Goal: Task Accomplishment & Management: Manage account settings

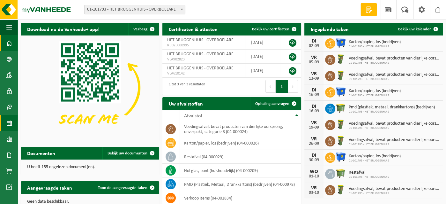
click at [9, 121] on span at bounding box center [9, 123] width 6 height 16
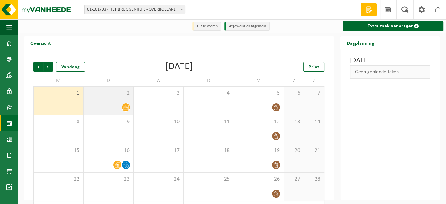
click at [120, 98] on div "2" at bounding box center [109, 100] width 50 height 28
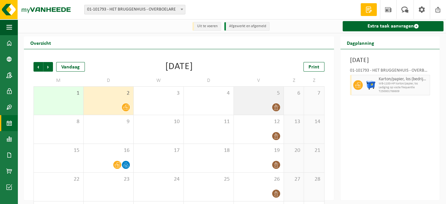
click at [275, 101] on div "5" at bounding box center [259, 100] width 50 height 28
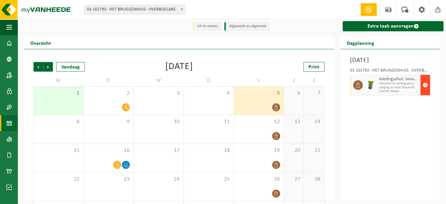
click at [427, 85] on span "button" at bounding box center [425, 85] width 5 height 13
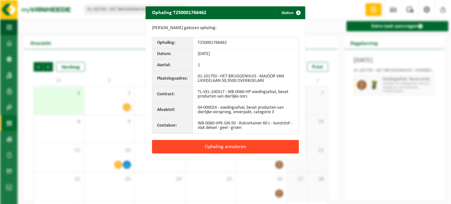
click at [236, 147] on button "Ophaling annuleren" at bounding box center [225, 146] width 147 height 13
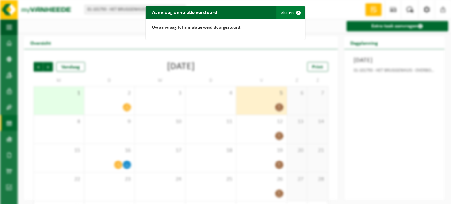
click at [287, 12] on button "Sluiten" at bounding box center [290, 12] width 28 height 13
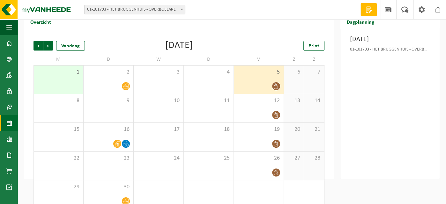
scroll to position [33, 0]
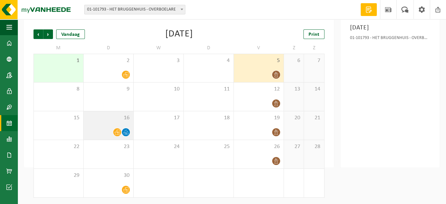
click at [115, 127] on div "16" at bounding box center [109, 125] width 50 height 28
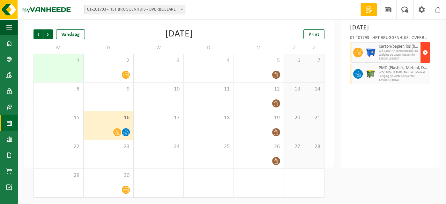
click at [426, 59] on span "button" at bounding box center [425, 52] width 5 height 13
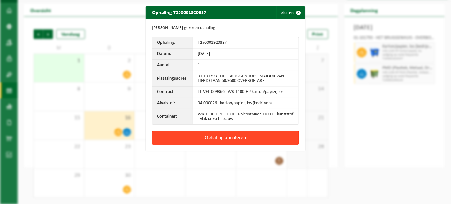
click at [225, 135] on button "Ophaling annuleren" at bounding box center [225, 137] width 147 height 13
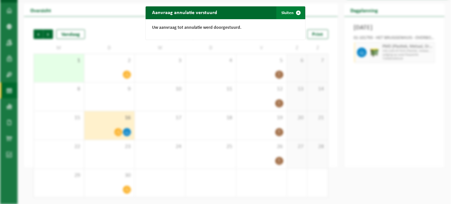
click at [287, 11] on button "Sluiten" at bounding box center [290, 12] width 28 height 13
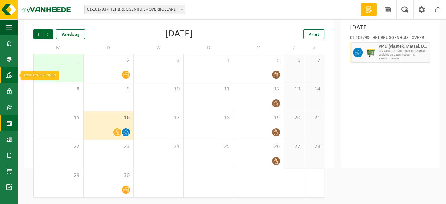
click at [7, 72] on span at bounding box center [9, 75] width 6 height 16
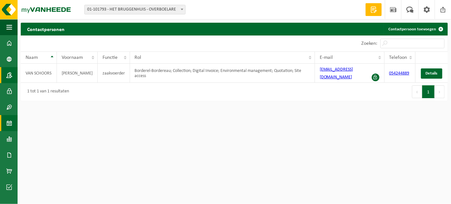
click at [9, 123] on span at bounding box center [9, 123] width 6 height 16
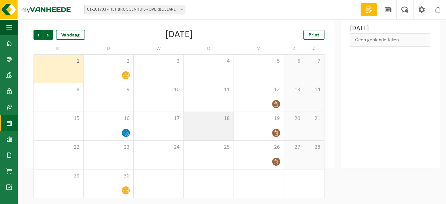
scroll to position [33, 0]
